Goal: Task Accomplishment & Management: Manage account settings

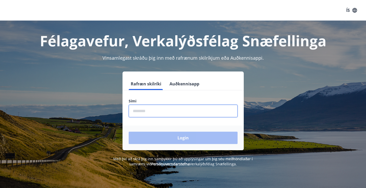
click at [137, 110] on input "phone" at bounding box center [183, 111] width 109 height 13
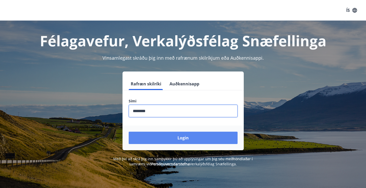
type input "********"
click at [205, 137] on button "Login" at bounding box center [183, 137] width 109 height 12
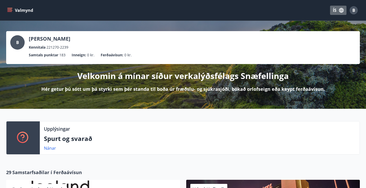
click at [342, 10] on icon "button" at bounding box center [341, 10] width 6 height 6
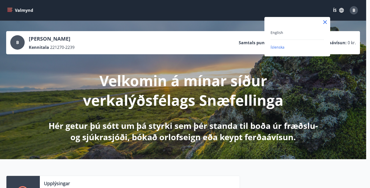
click at [324, 22] on icon at bounding box center [325, 22] width 6 height 6
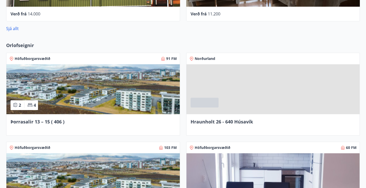
scroll to position [322, 0]
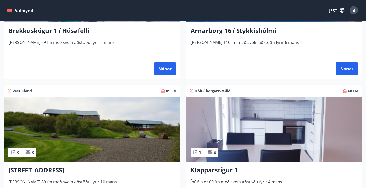
scroll to position [128, 0]
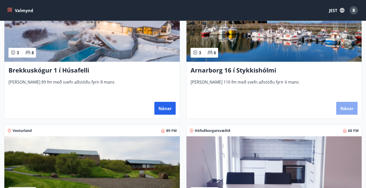
click at [340, 111] on font "Nánar" at bounding box center [346, 109] width 13 height 6
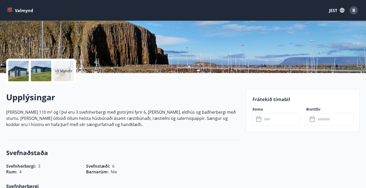
scroll to position [77, 0]
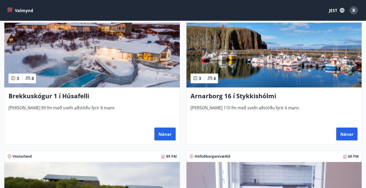
scroll to position [154, 0]
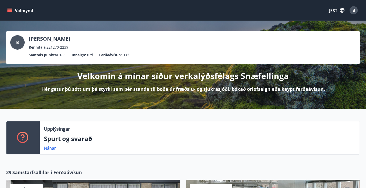
click at [11, 7] on button "Valmynd" at bounding box center [20, 10] width 29 height 9
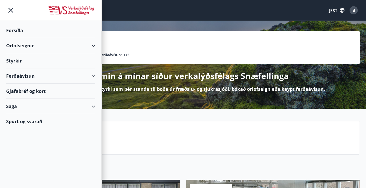
click at [90, 73] on div "Ferðaávísun" at bounding box center [50, 75] width 89 height 15
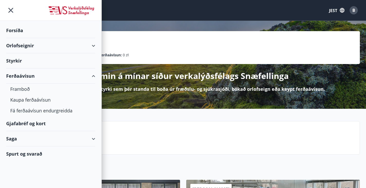
click at [89, 139] on div "Saga" at bounding box center [50, 138] width 89 height 15
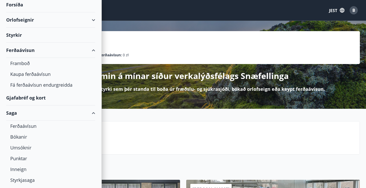
click at [289, 81] on p "Velkomin á mínar síður verkalýðsfélags Snæfellinga" at bounding box center [182, 75] width 211 height 11
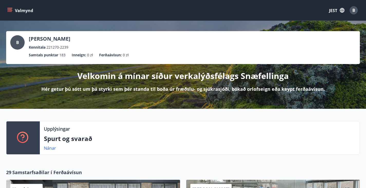
click at [12, 10] on icon "menu" at bounding box center [10, 10] width 6 height 1
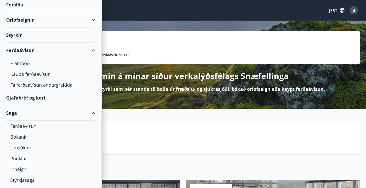
click at [85, 112] on div "Saga" at bounding box center [50, 112] width 89 height 15
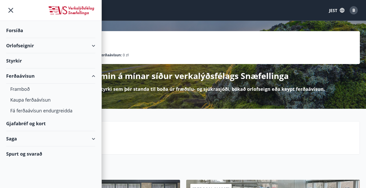
scroll to position [0, 0]
click at [170, 52] on div "B [PERSON_NAME] Kennitala 221270-2239 Samtals punktar 183 Inneign : 0 zł Ferðaá…" at bounding box center [183, 47] width 354 height 33
